Goal: Entertainment & Leisure: Consume media (video, audio)

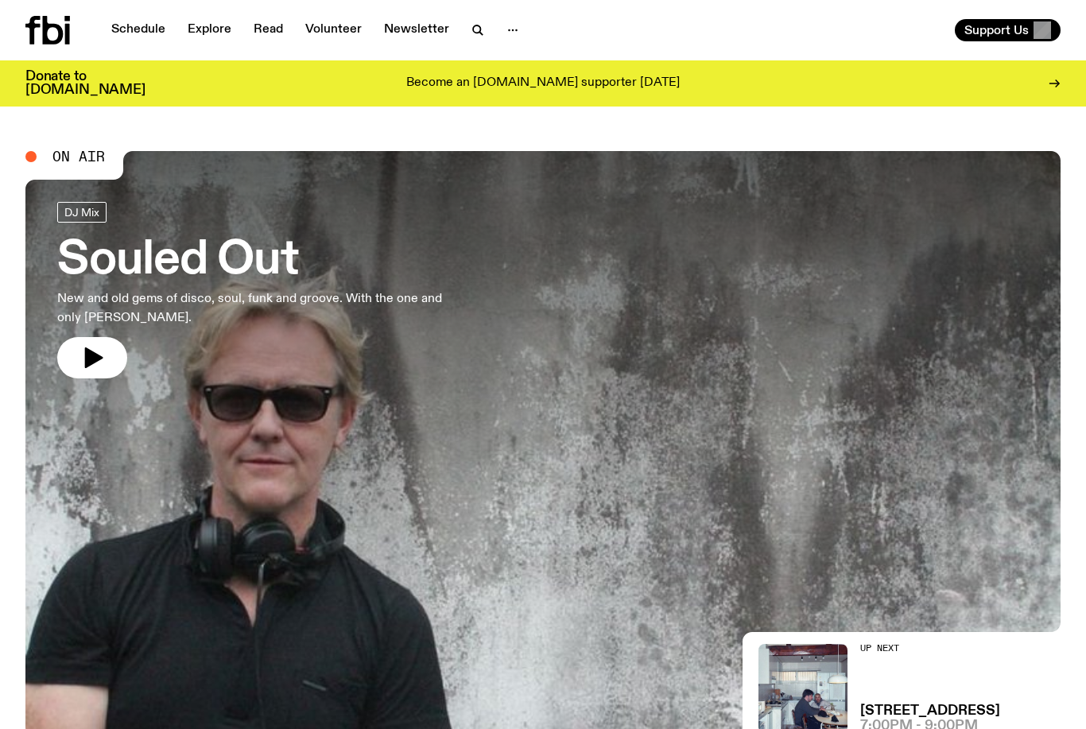
click at [898, 33] on div "Support Us" at bounding box center [804, 30] width 511 height 22
click at [65, 153] on span "On Air" at bounding box center [78, 156] width 52 height 14
click at [28, 154] on div at bounding box center [30, 156] width 11 height 11
click at [37, 157] on div "On Air" at bounding box center [65, 156] width 80 height 14
click at [80, 161] on span "On Air" at bounding box center [78, 156] width 52 height 14
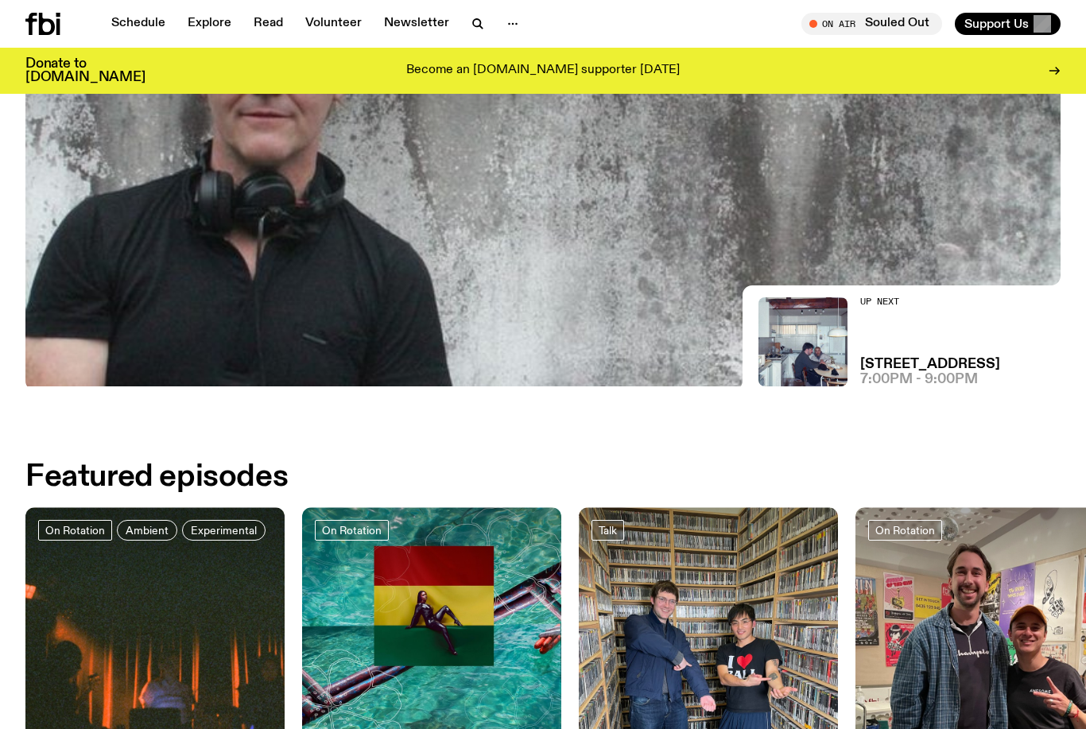
scroll to position [321, 0]
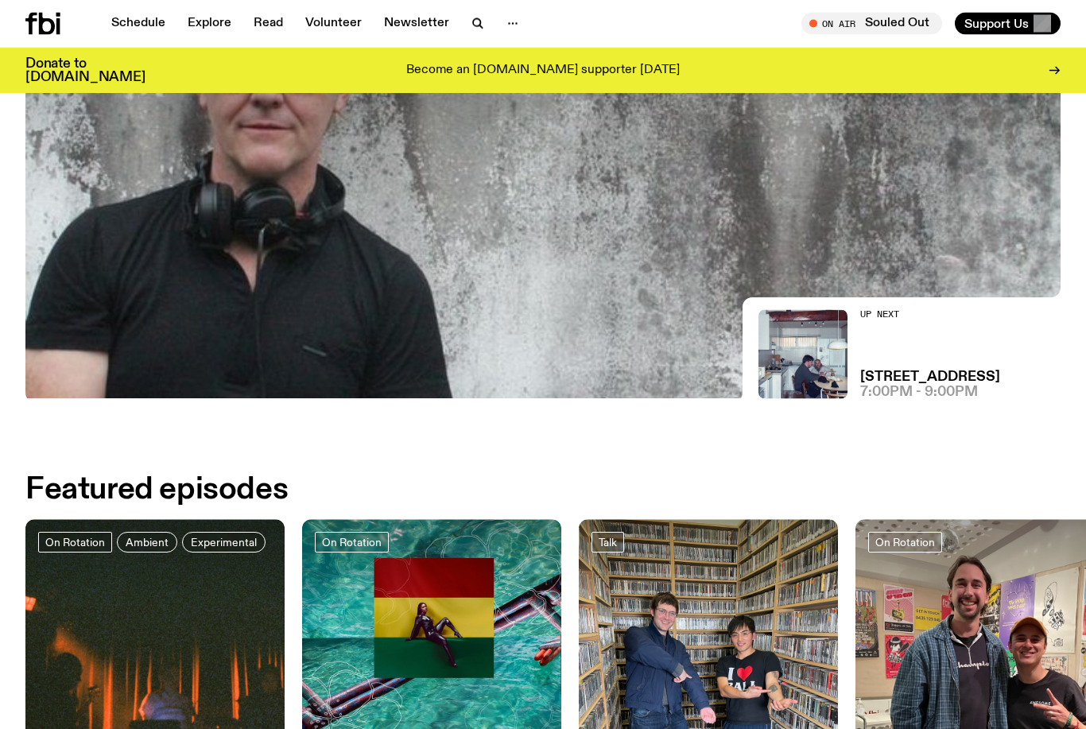
click at [903, 398] on span "7:00pm - 9:00pm" at bounding box center [919, 393] width 118 height 14
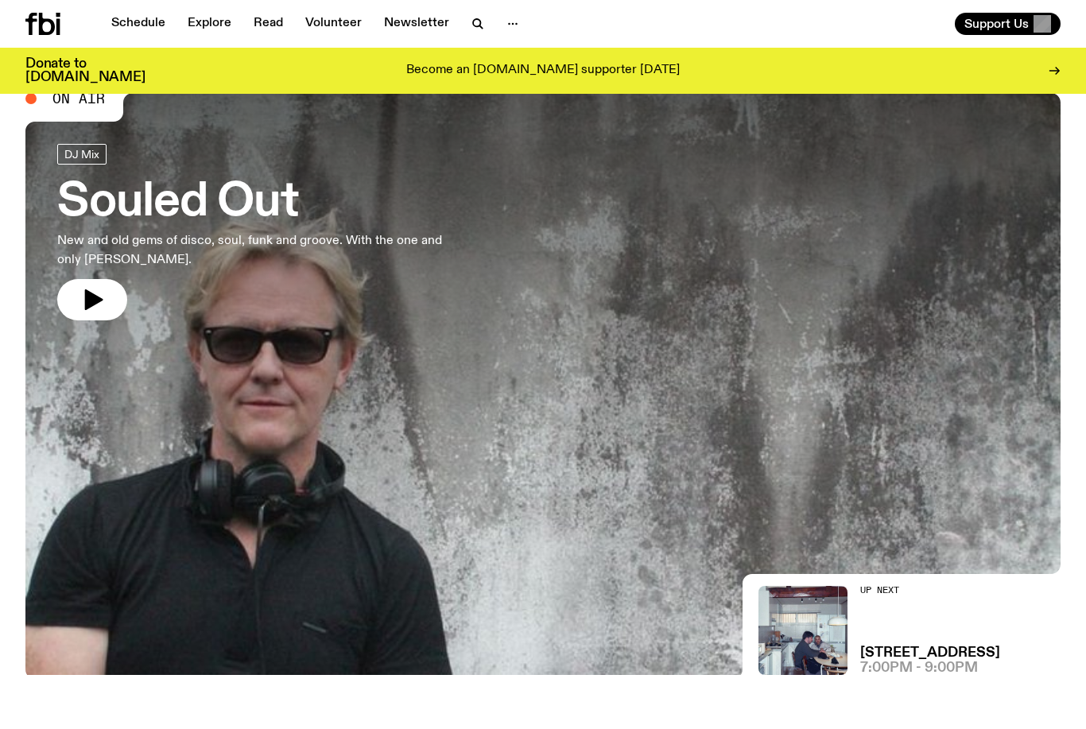
scroll to position [0, 0]
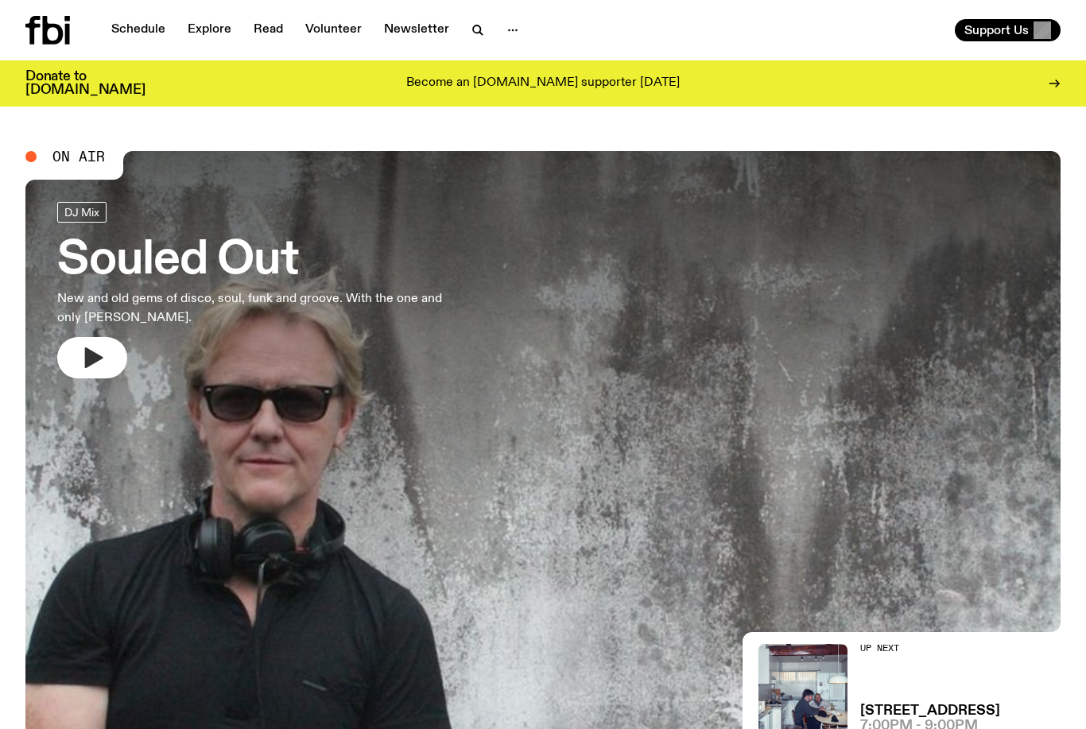
click at [94, 352] on icon "button" at bounding box center [94, 357] width 18 height 21
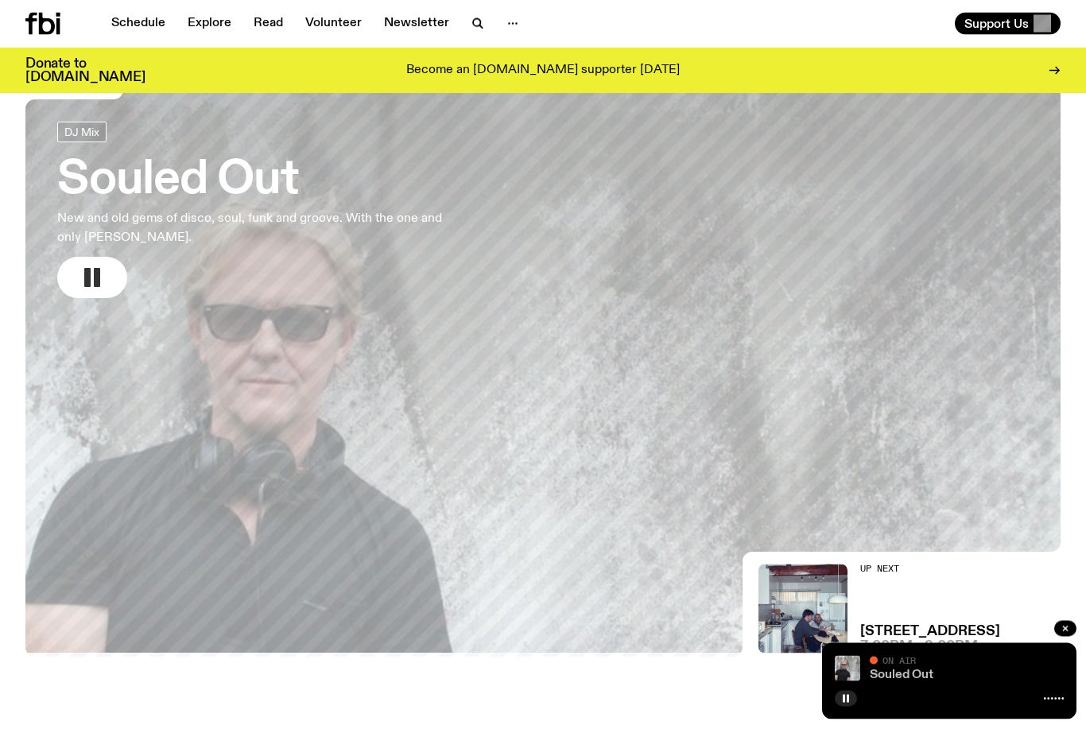
scroll to position [68, 0]
click at [930, 681] on link "Souled Out" at bounding box center [902, 675] width 64 height 13
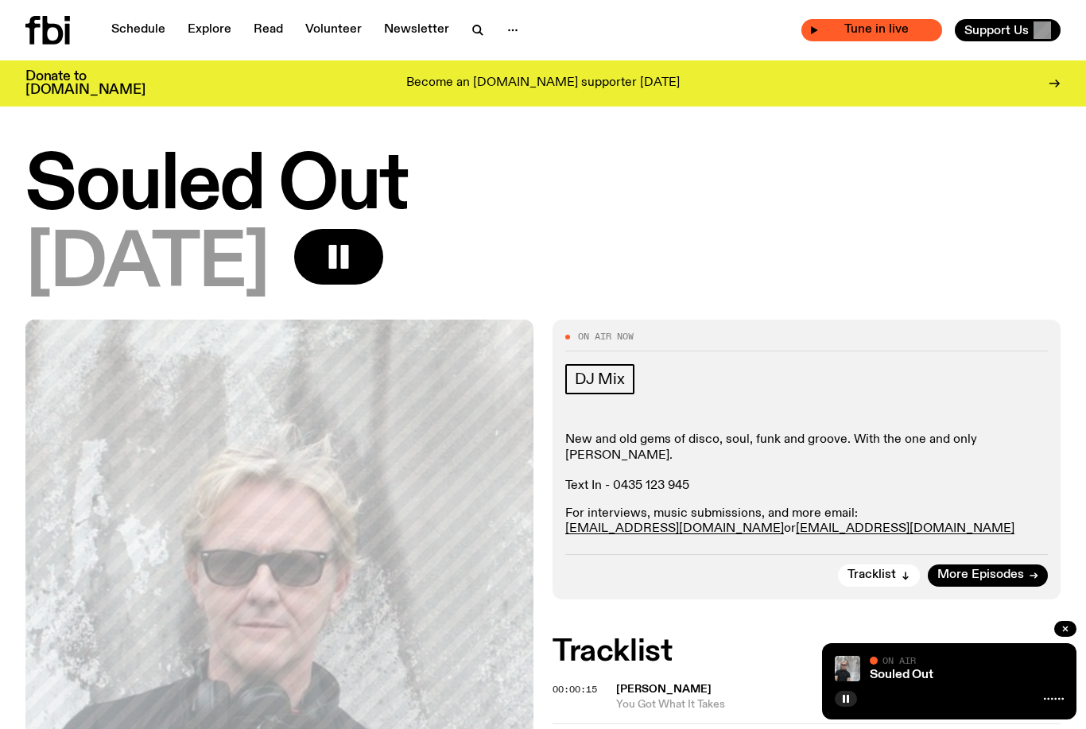
click at [847, 36] on span "Tune in live" at bounding box center [876, 30] width 115 height 12
click at [815, 35] on div "Tune in live" at bounding box center [871, 30] width 141 height 22
click at [855, 24] on span "Tune in live" at bounding box center [876, 30] width 115 height 12
click at [878, 28] on span "Tune in live" at bounding box center [876, 30] width 115 height 12
click at [824, 29] on span "Tune in live" at bounding box center [876, 30] width 115 height 12
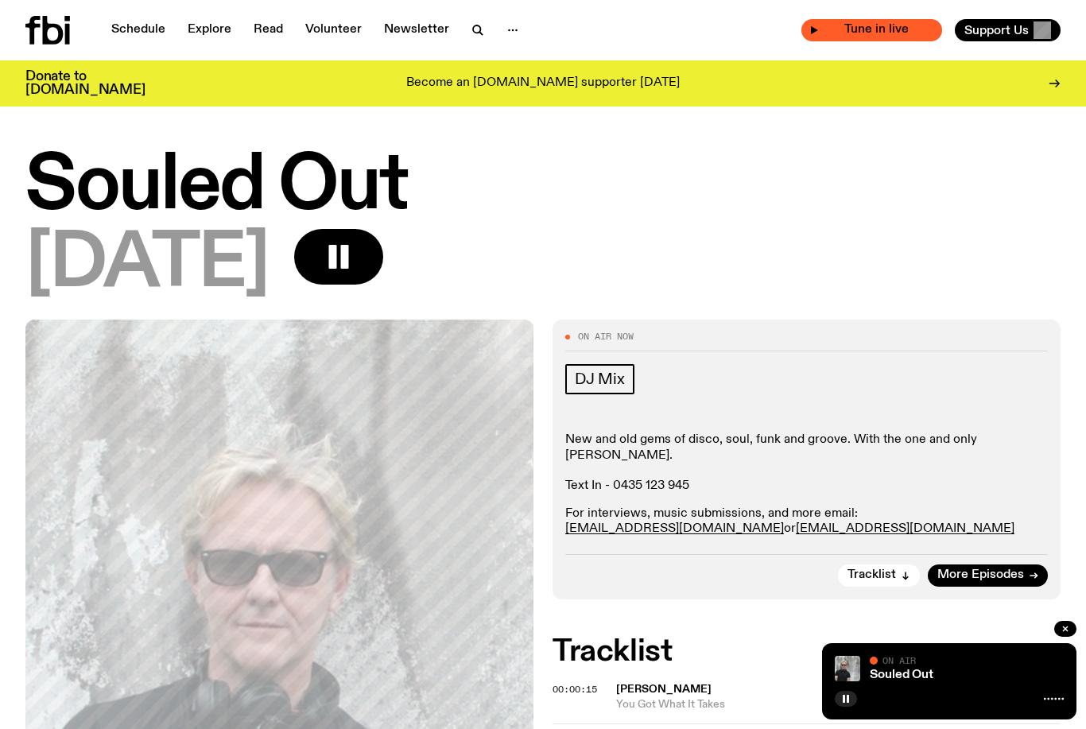
click at [814, 25] on div "Tune in live" at bounding box center [871, 30] width 141 height 22
click at [817, 29] on icon "button" at bounding box center [814, 30] width 7 height 8
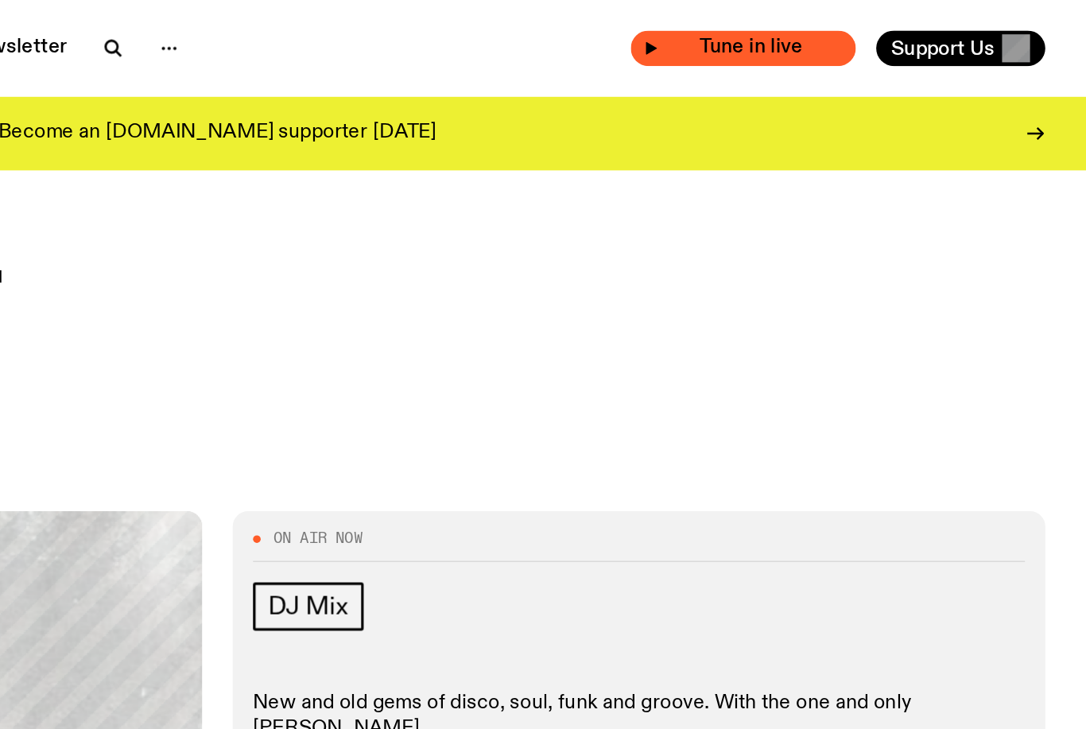
click at [809, 29] on icon "button" at bounding box center [814, 30] width 10 height 10
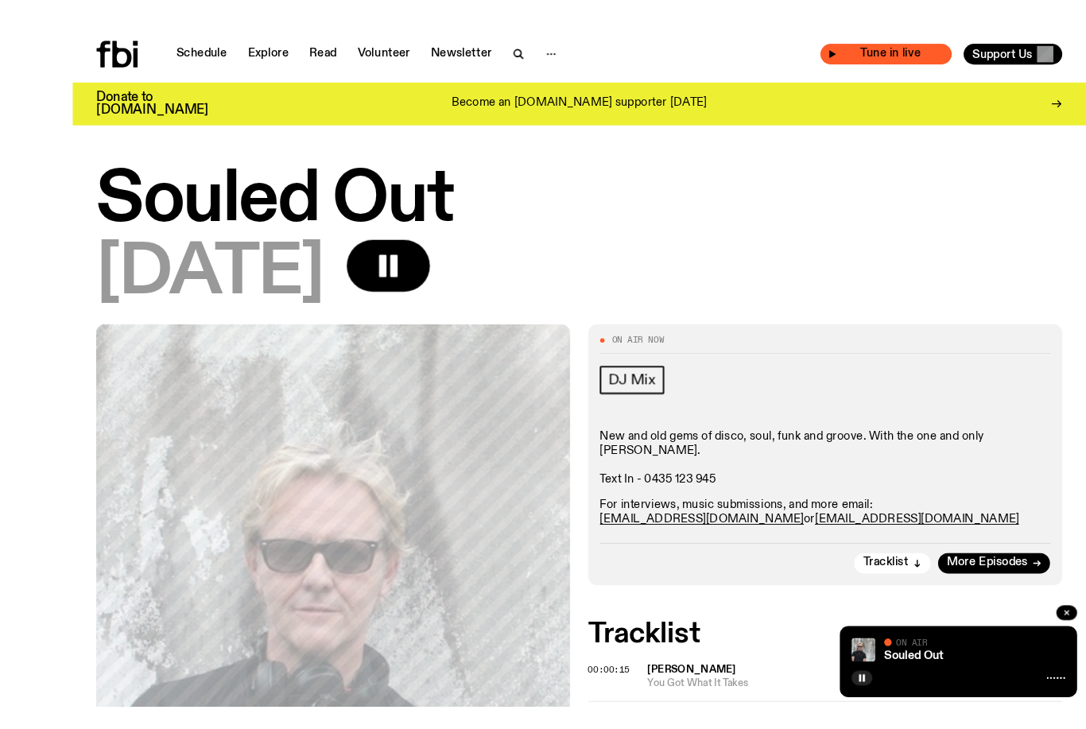
scroll to position [5, 0]
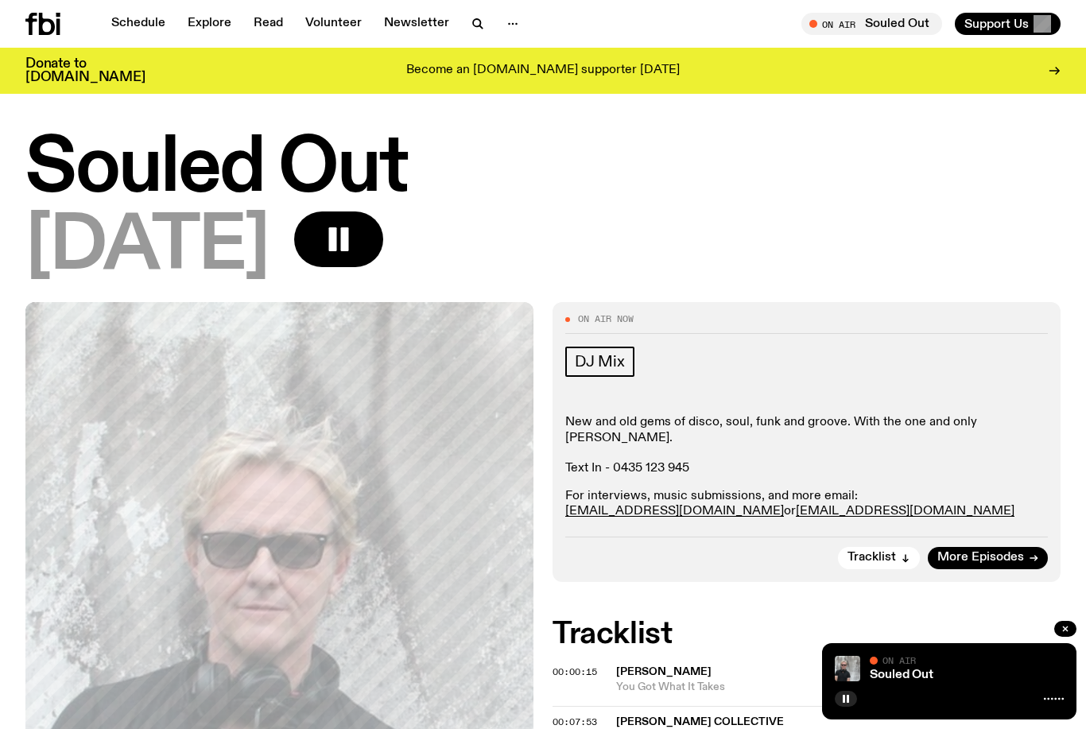
click at [957, 694] on div at bounding box center [949, 697] width 229 height 19
click at [1054, 698] on icon at bounding box center [1054, 699] width 20 height 13
click at [871, 690] on div at bounding box center [949, 697] width 229 height 19
click at [854, 690] on div at bounding box center [949, 697] width 229 height 19
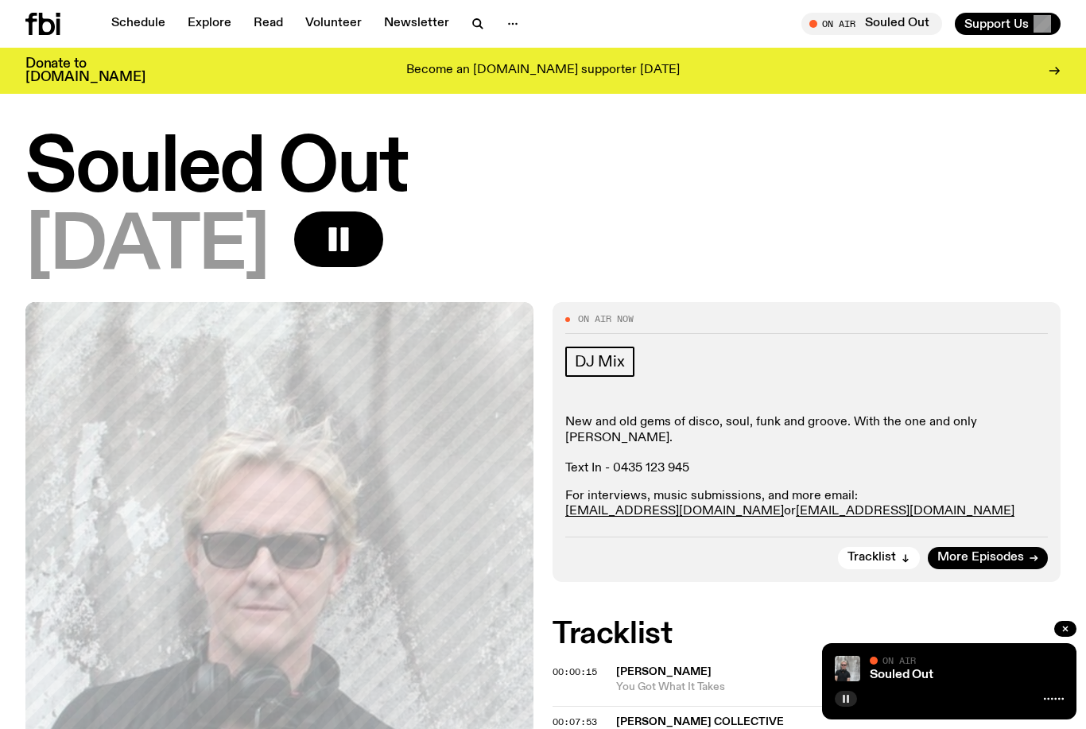
click at [855, 698] on button "button" at bounding box center [846, 699] width 22 height 16
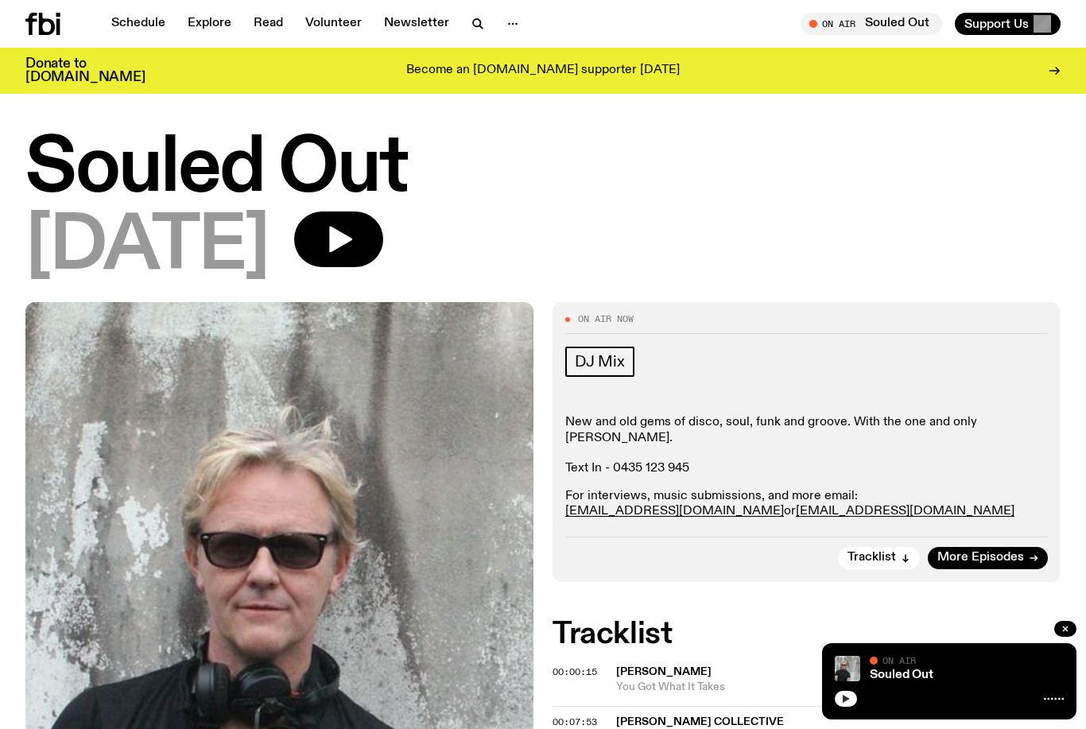
click at [849, 696] on icon "button" at bounding box center [846, 699] width 10 height 10
click at [852, 706] on button "button" at bounding box center [846, 699] width 22 height 16
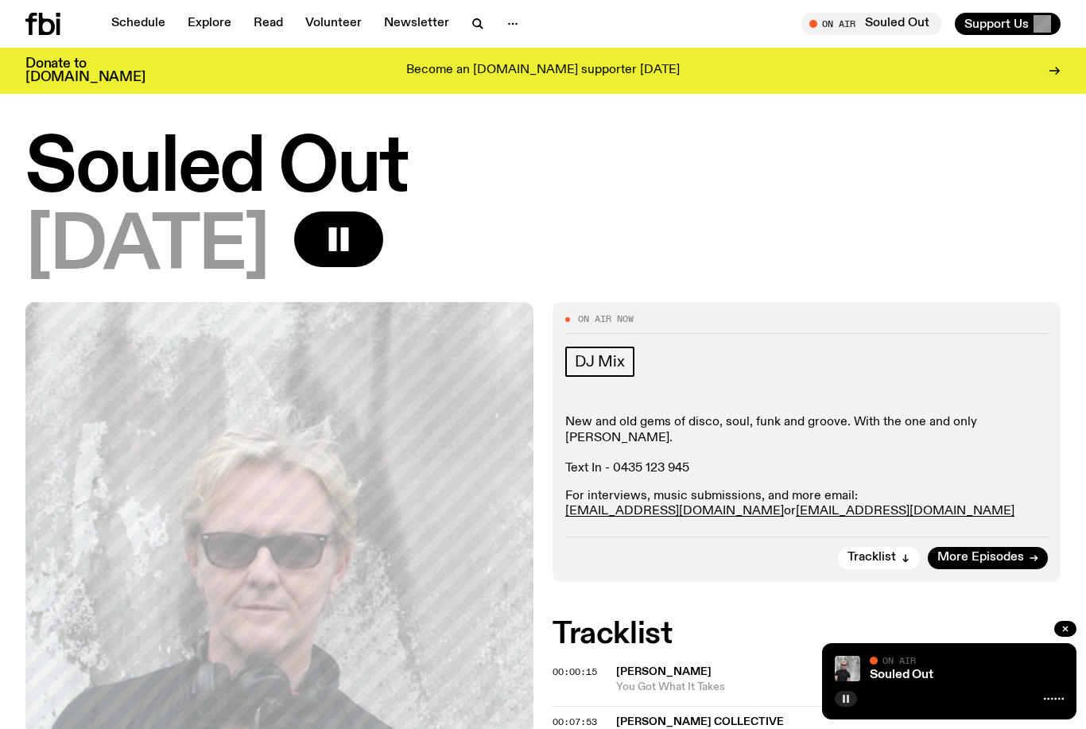
scroll to position [0, 0]
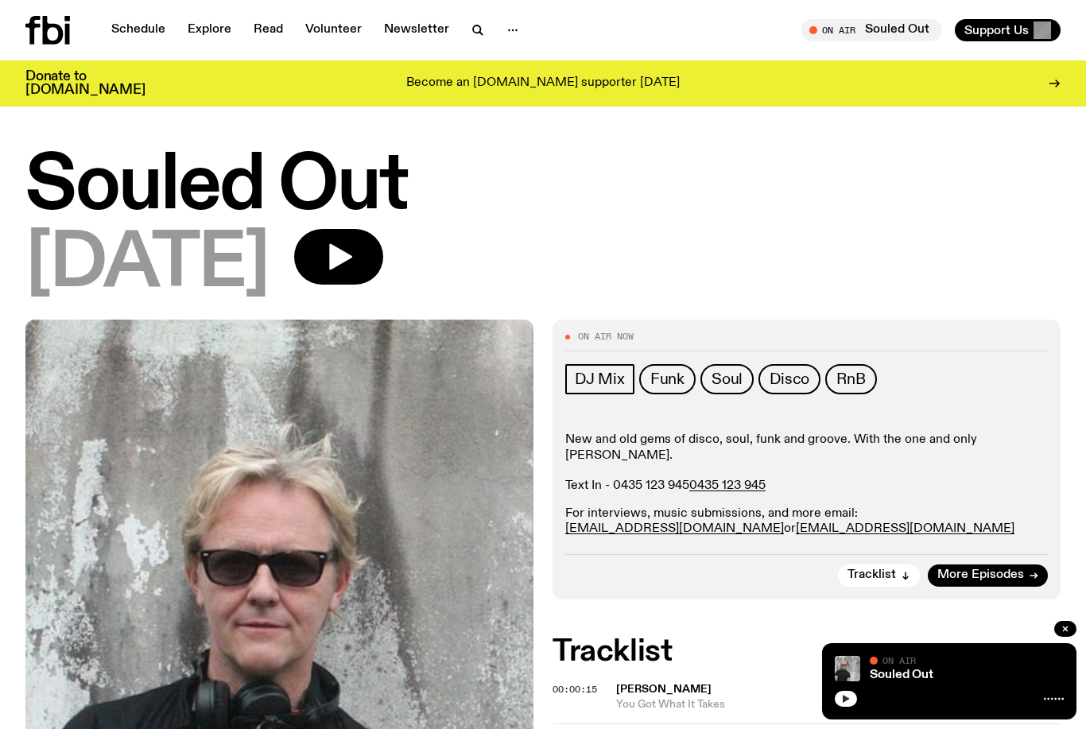
click at [854, 704] on button "button" at bounding box center [846, 699] width 22 height 16
